Goal: Task Accomplishment & Management: Use online tool/utility

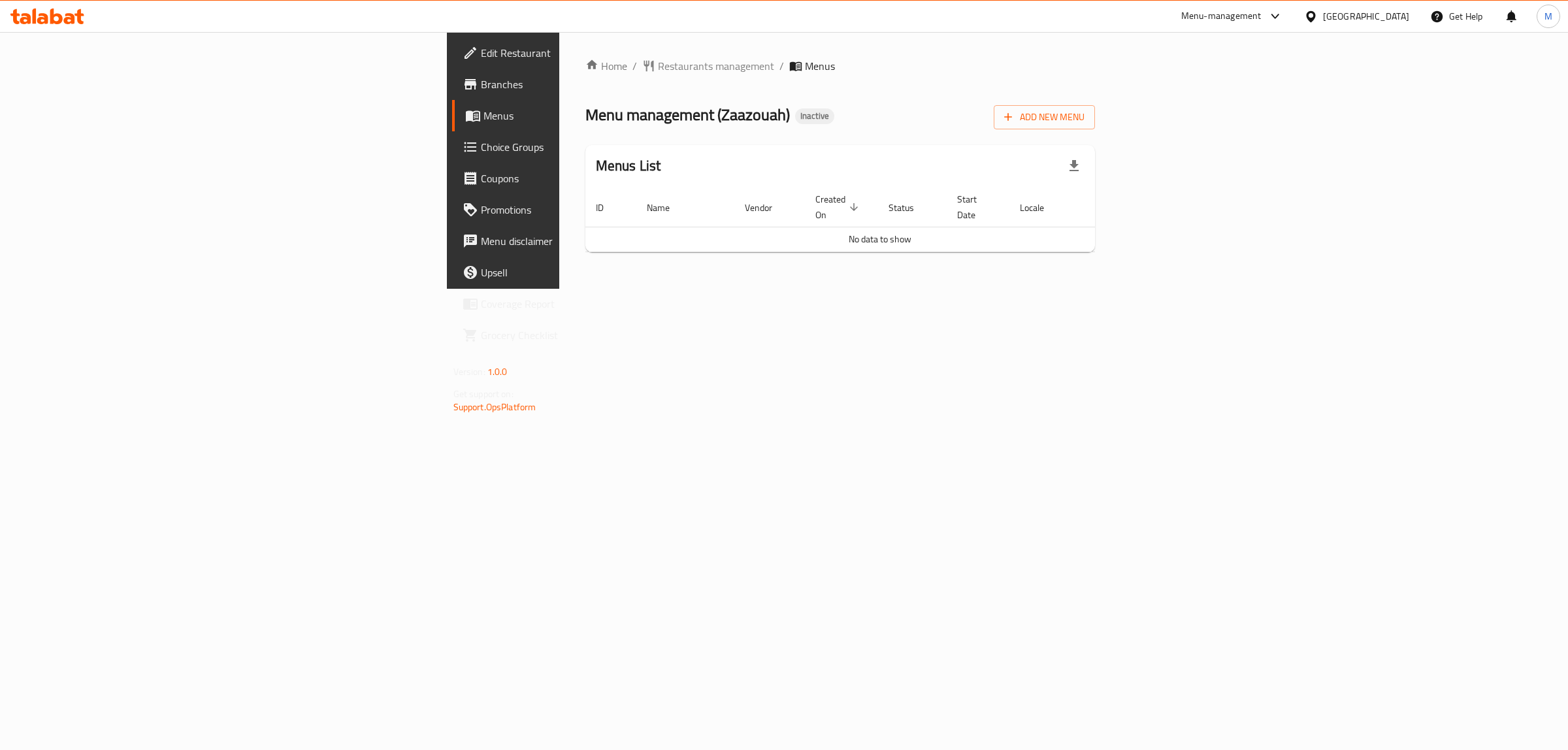
click at [1096, 99] on div "Home / Restaurants management / Menus Menu management ( [GEOGRAPHIC_DATA] ) Ina…" at bounding box center [841, 160] width 510 height 204
click at [1085, 109] on span "Add New Menu" at bounding box center [1044, 118] width 80 height 17
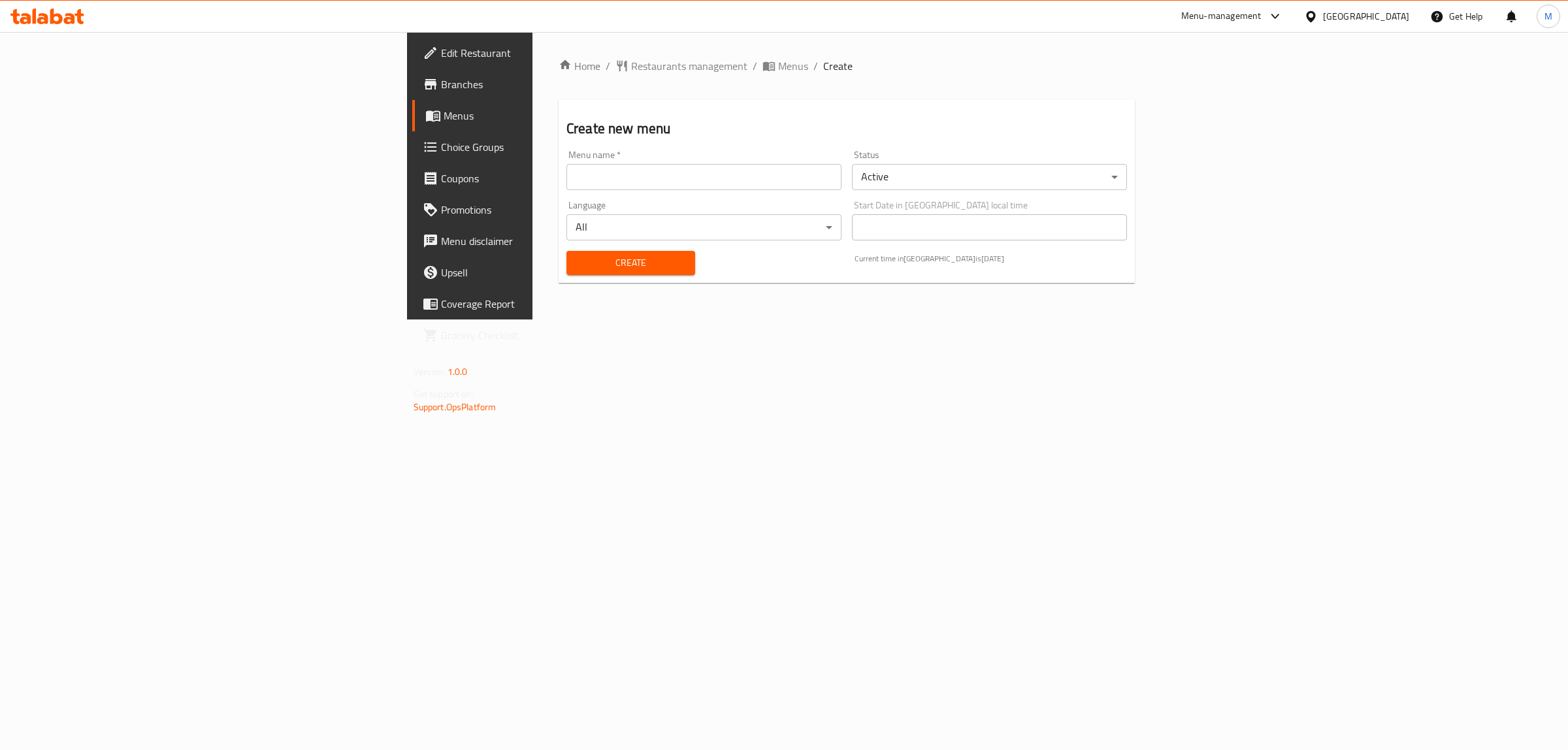
click at [628, 176] on input "text" at bounding box center [704, 177] width 275 height 26
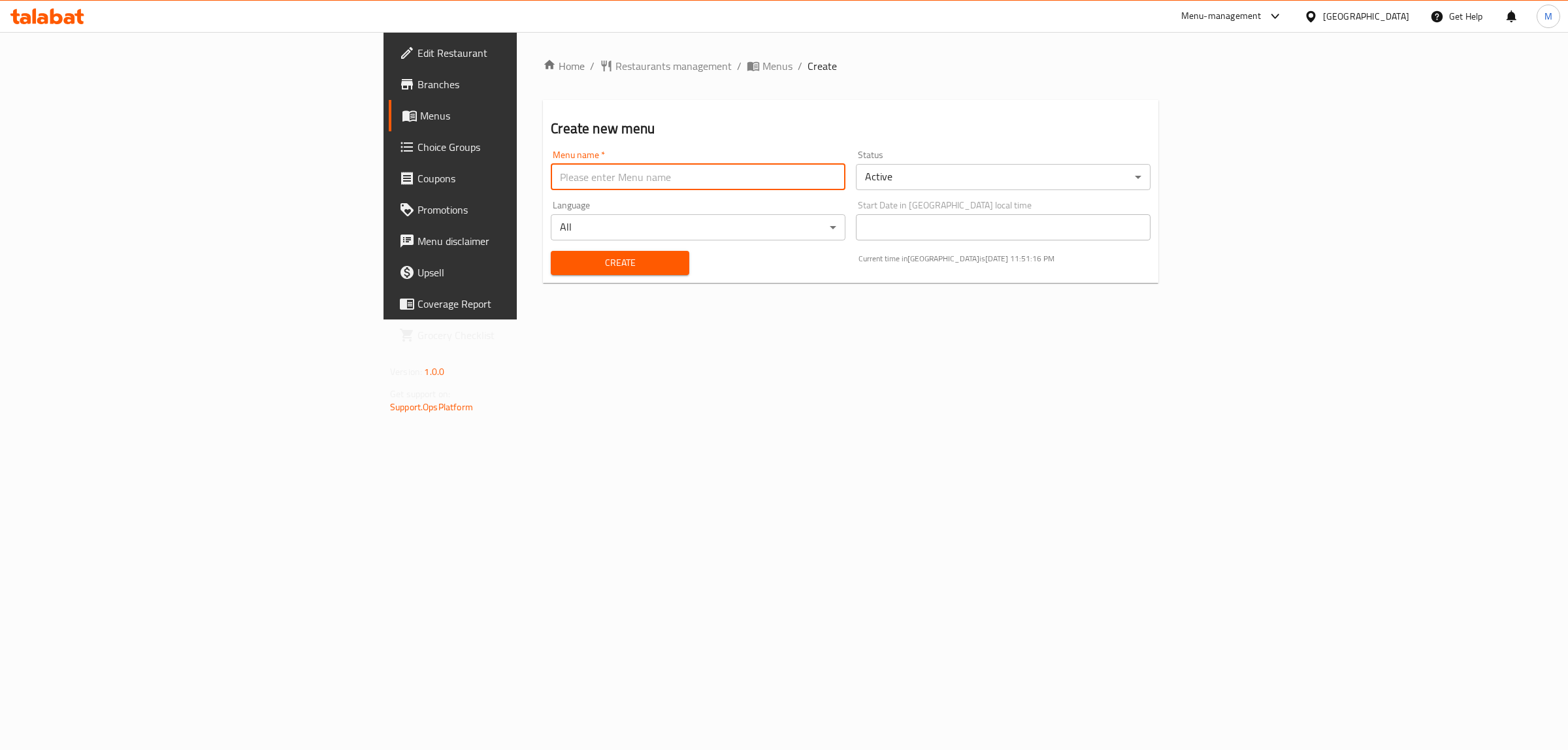
type input "m"
click at [562, 263] on span "Create" at bounding box center [620, 263] width 117 height 17
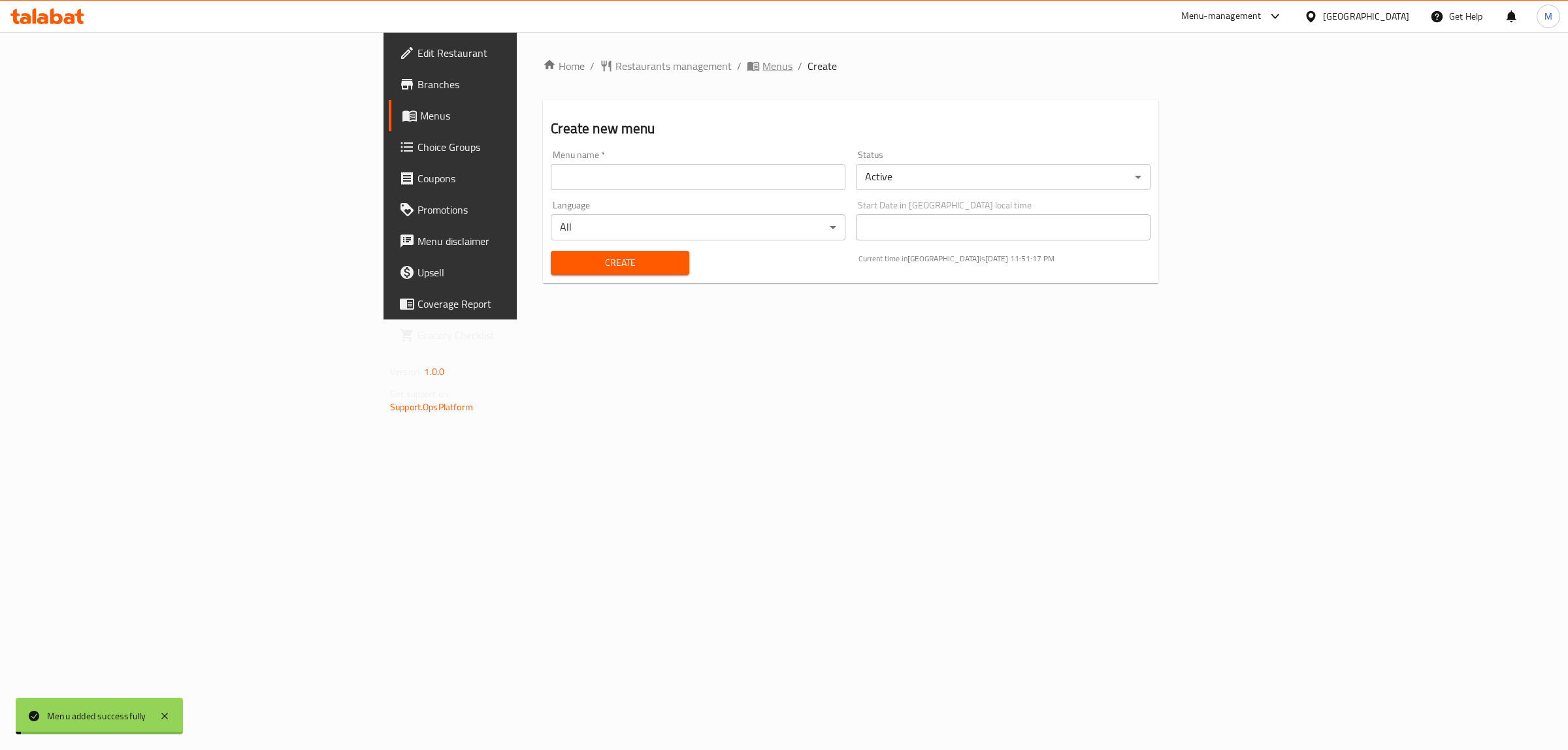
click at [763, 65] on span "Menus" at bounding box center [778, 65] width 30 height 16
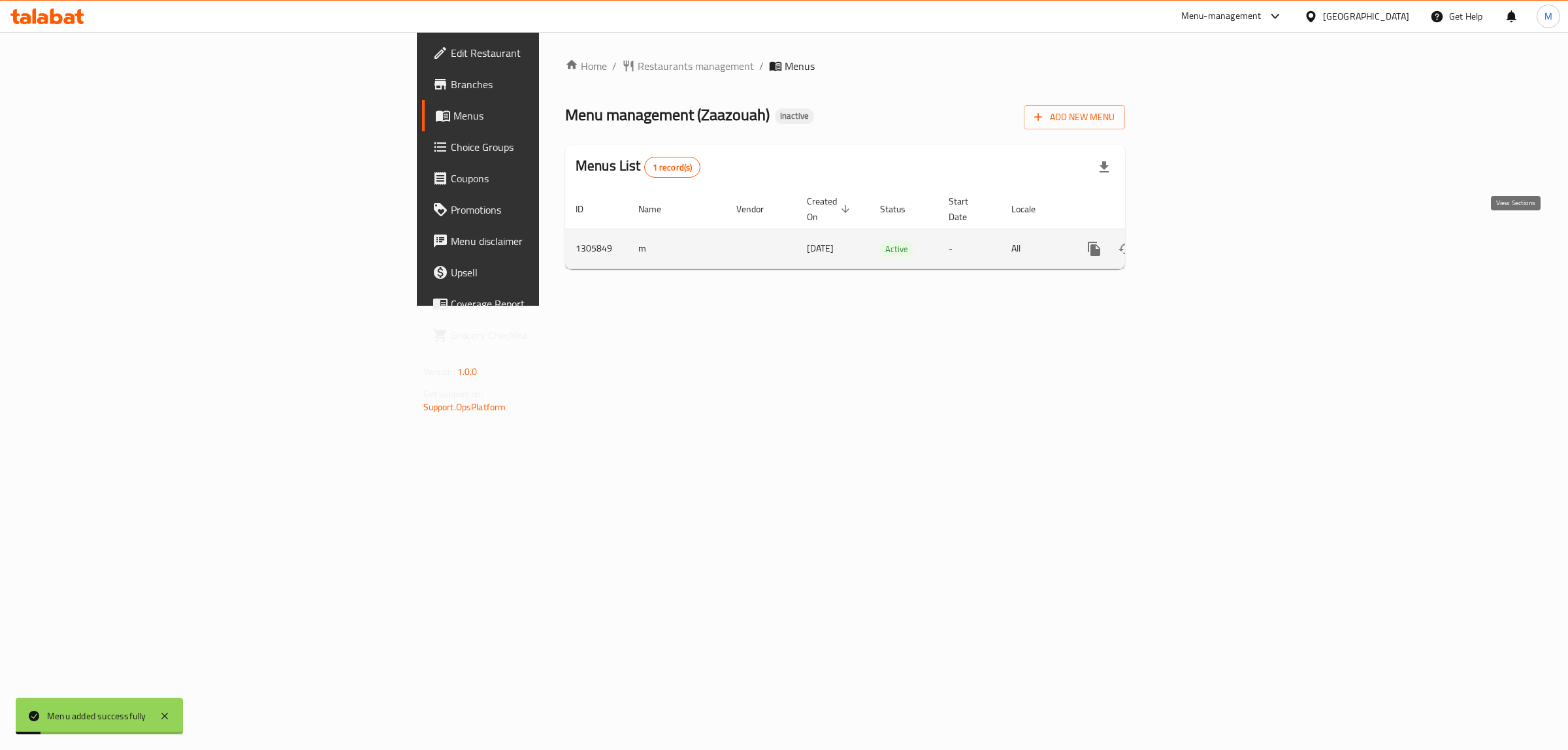
click at [1196, 241] on icon "enhanced table" at bounding box center [1188, 248] width 16 height 16
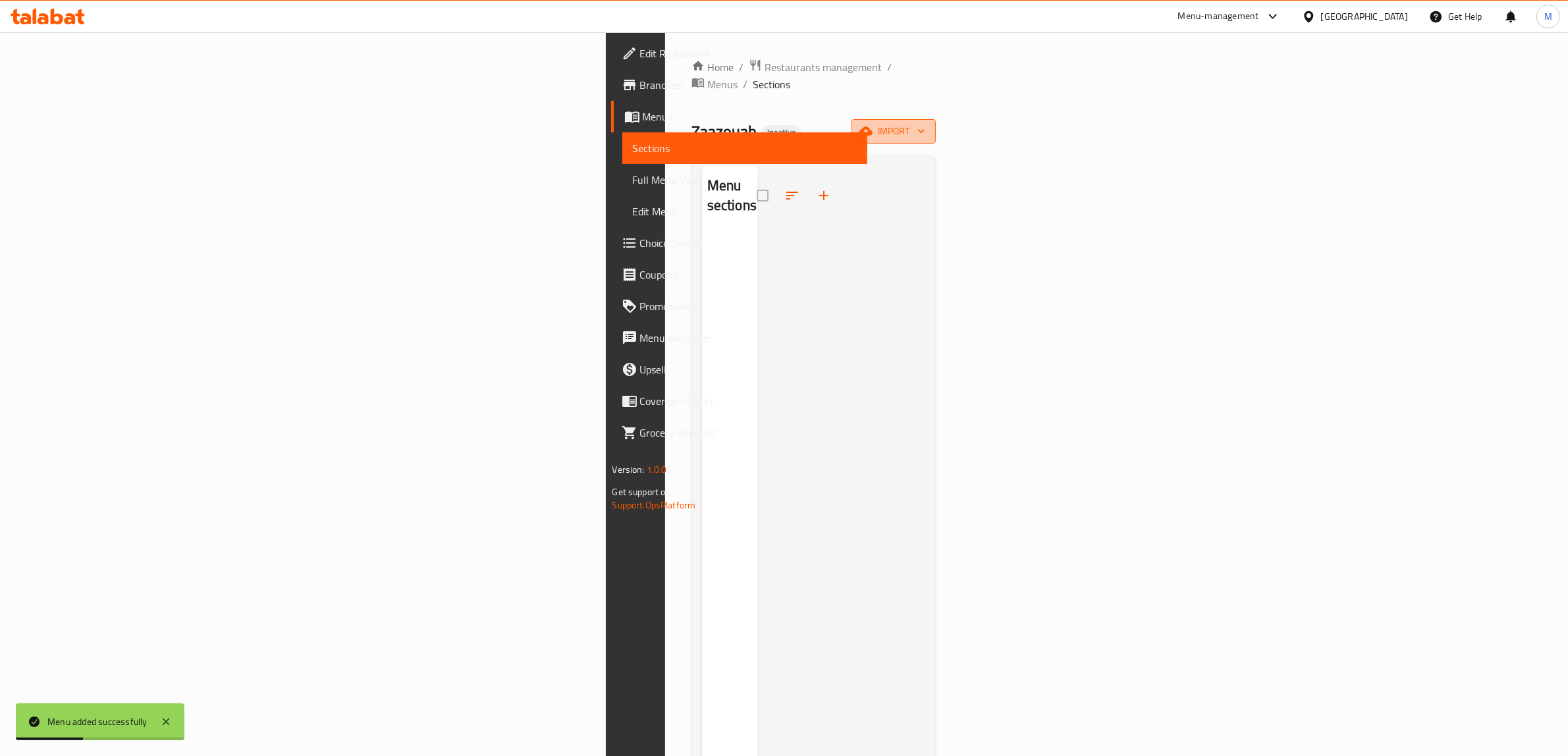
click at [936, 119] on button "import" at bounding box center [893, 131] width 84 height 24
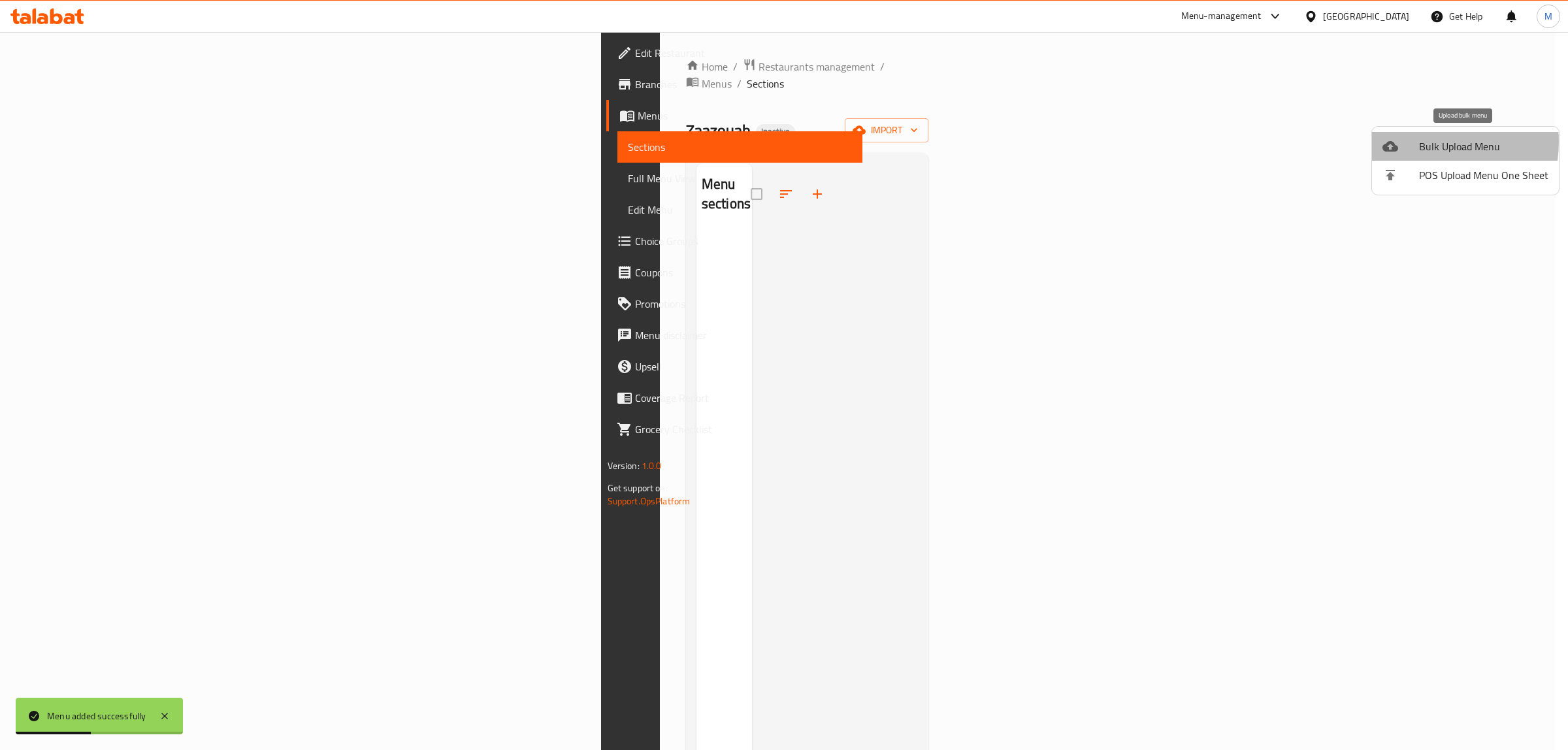
click at [1425, 142] on span "Bulk Upload Menu" at bounding box center [1484, 146] width 129 height 16
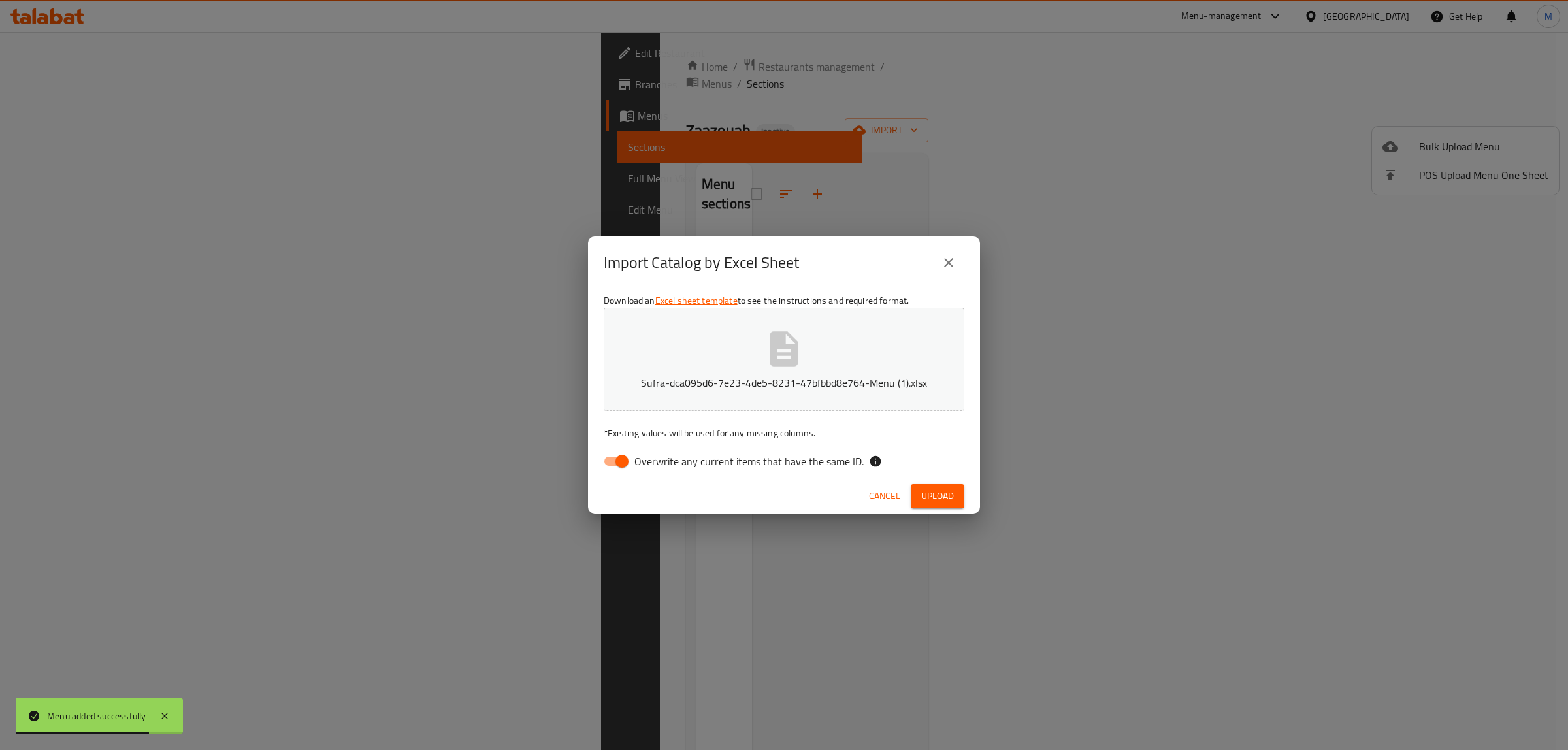
click at [762, 472] on label "Overwrite any current items that have the same ID." at bounding box center [730, 461] width 268 height 25
click at [659, 472] on input "Overwrite any current items that have the same ID." at bounding box center [622, 461] width 75 height 25
checkbox input "false"
click at [941, 509] on div "Cancel Upload" at bounding box center [784, 496] width 392 height 35
click at [941, 501] on span "Upload" at bounding box center [937, 496] width 32 height 17
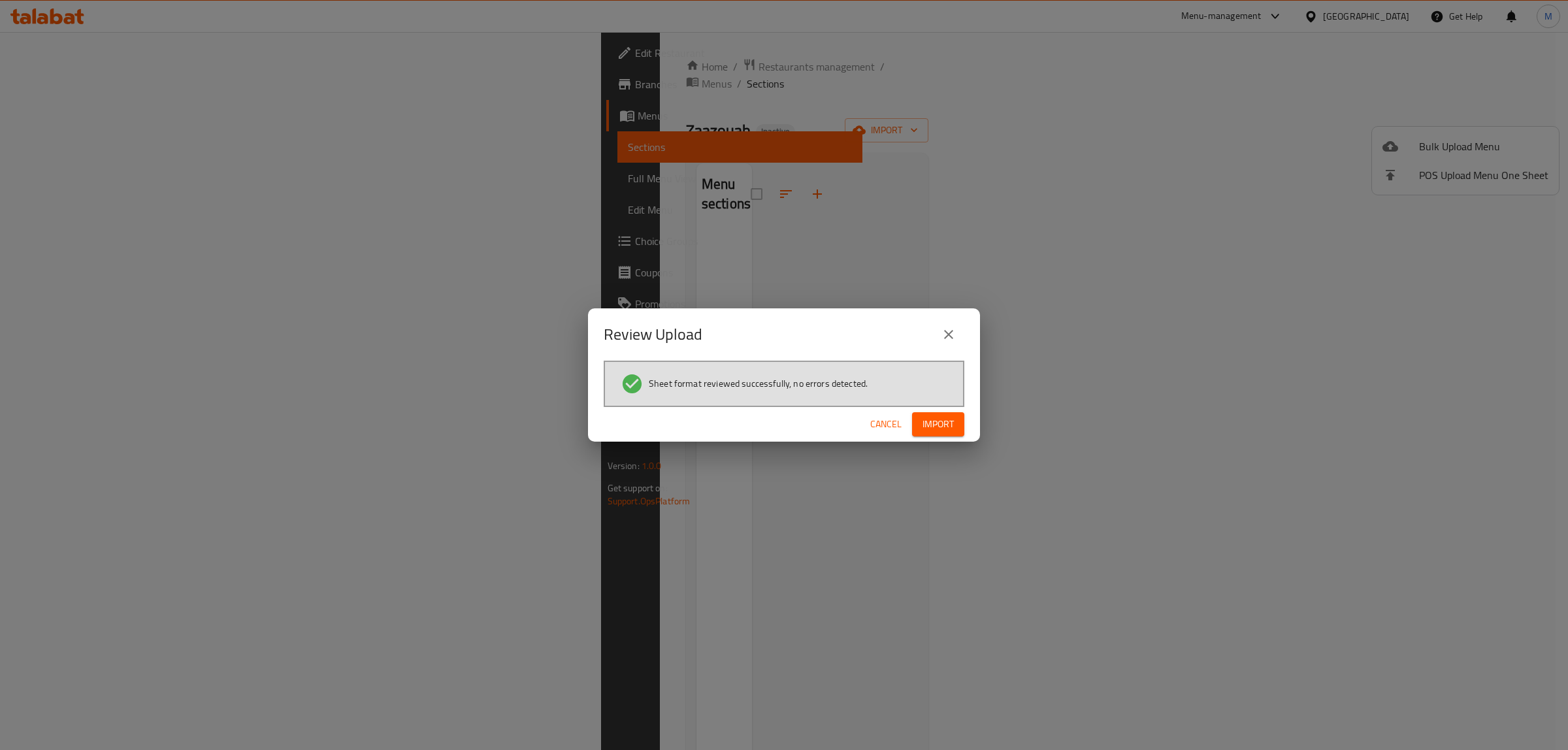
click at [942, 418] on span "Import" at bounding box center [938, 425] width 31 height 17
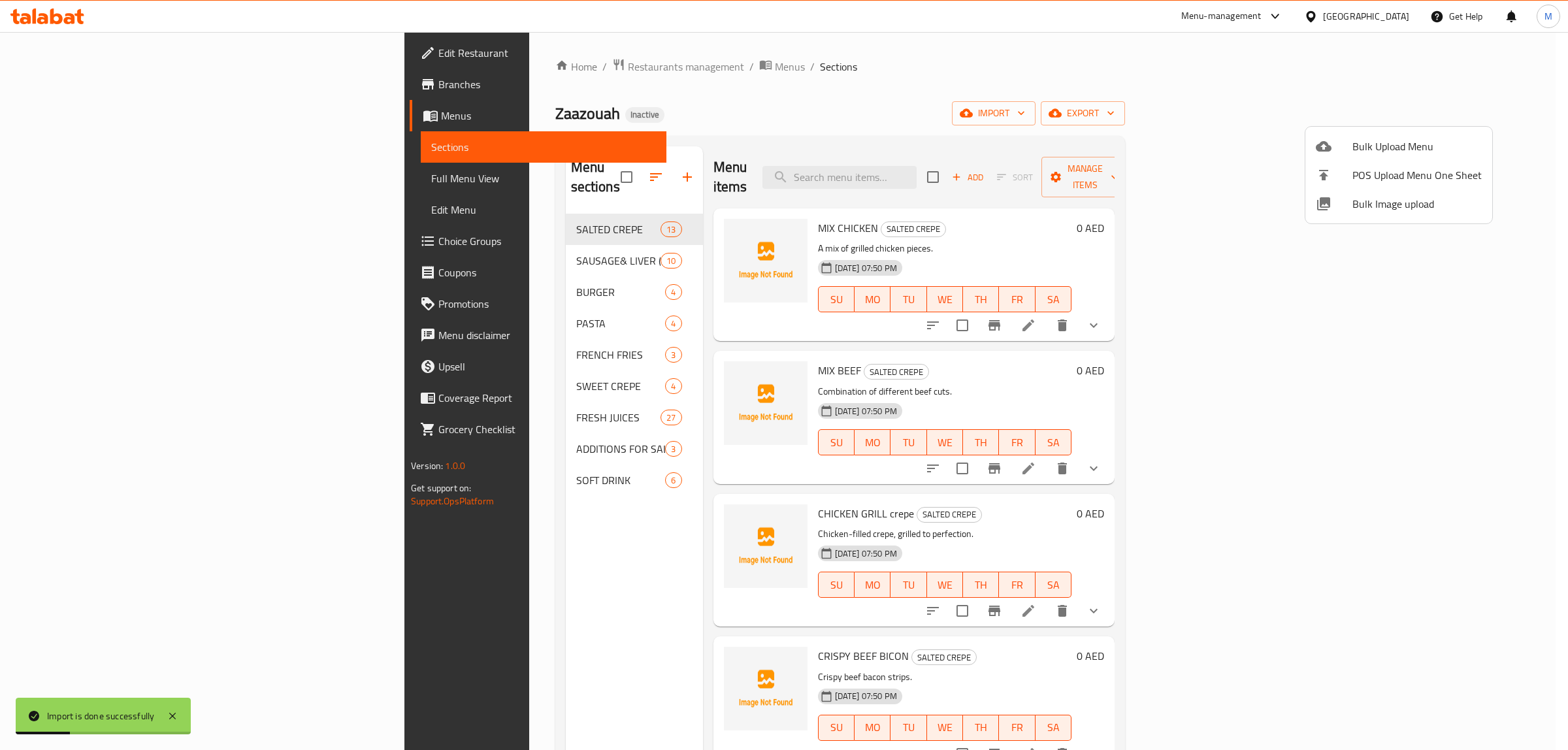
click at [201, 190] on div at bounding box center [784, 375] width 1568 height 750
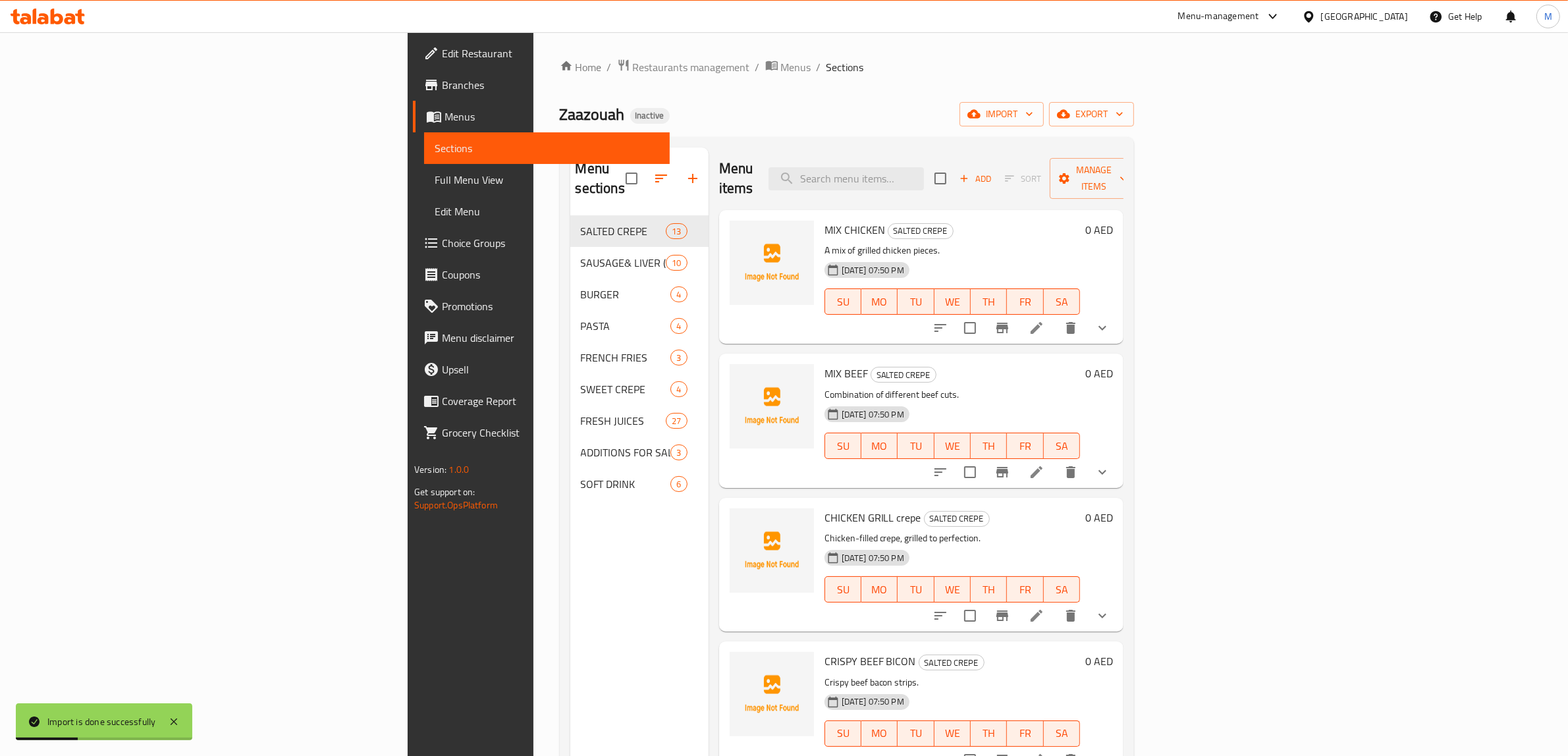
click at [424, 192] on link "Full Menu View" at bounding box center [547, 179] width 245 height 32
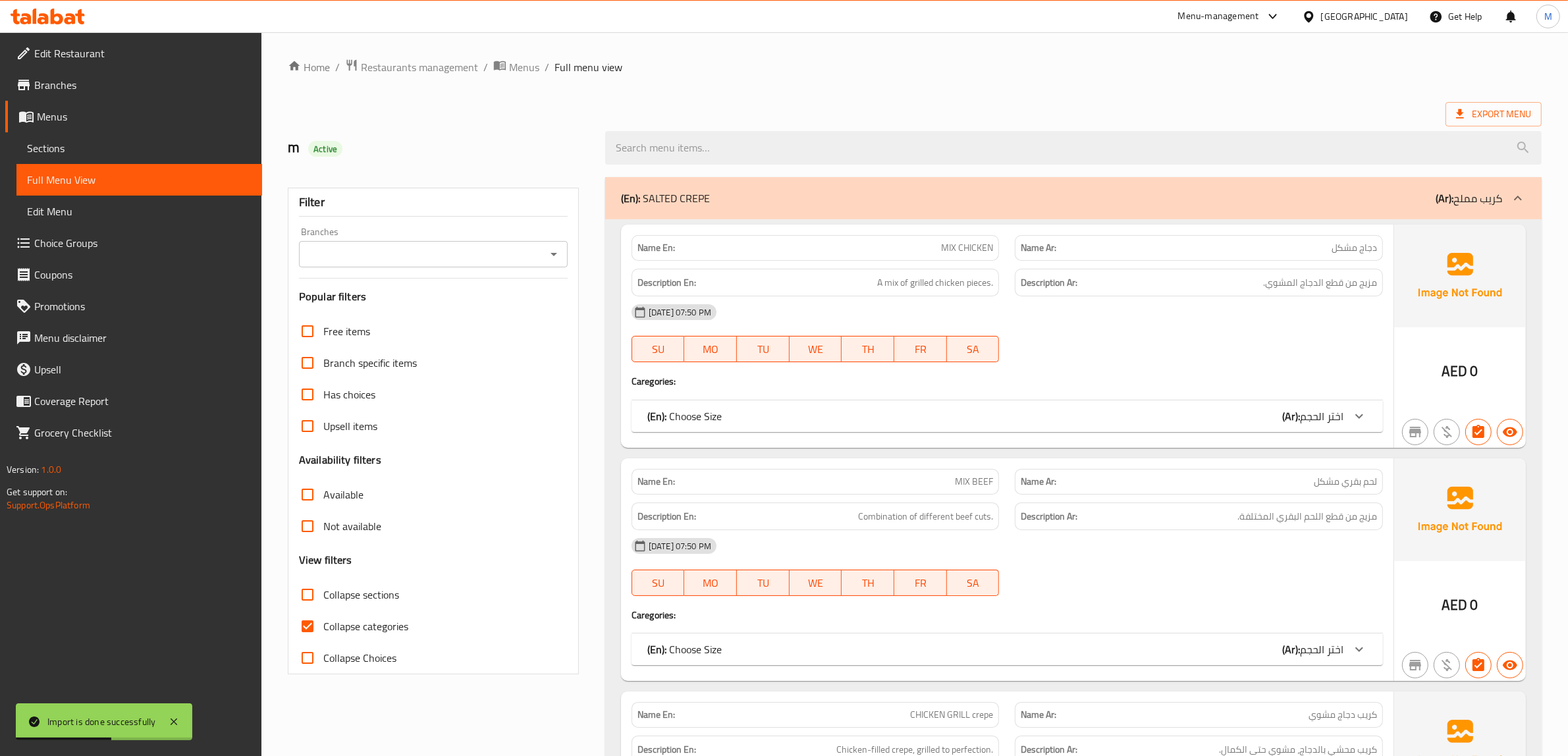
click at [336, 622] on span "Collapse categories" at bounding box center [366, 626] width 85 height 16
click at [323, 622] on input "Collapse categories" at bounding box center [307, 626] width 32 height 32
checkbox input "false"
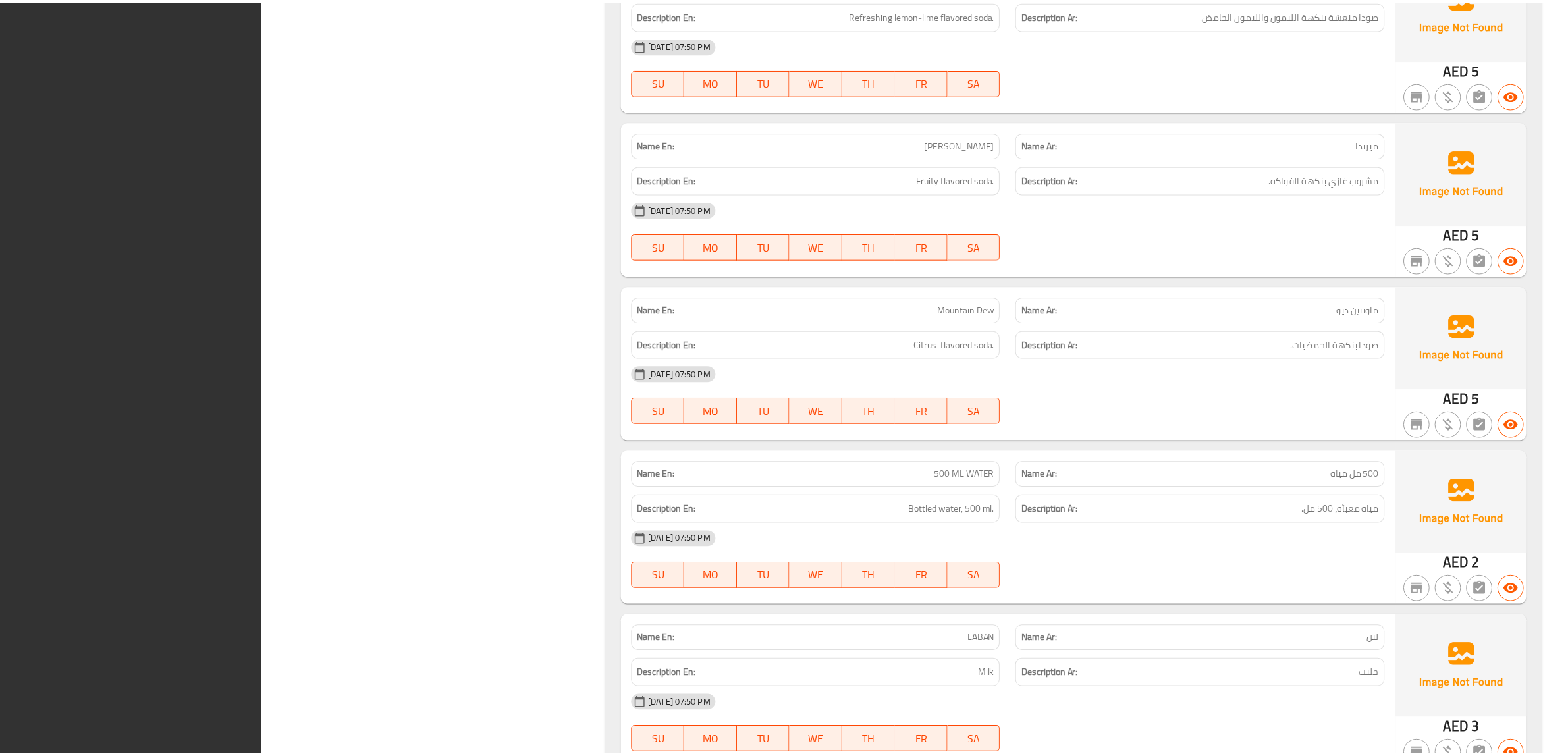
scroll to position [15668, 0]
